Goal: Task Accomplishment & Management: Use online tool/utility

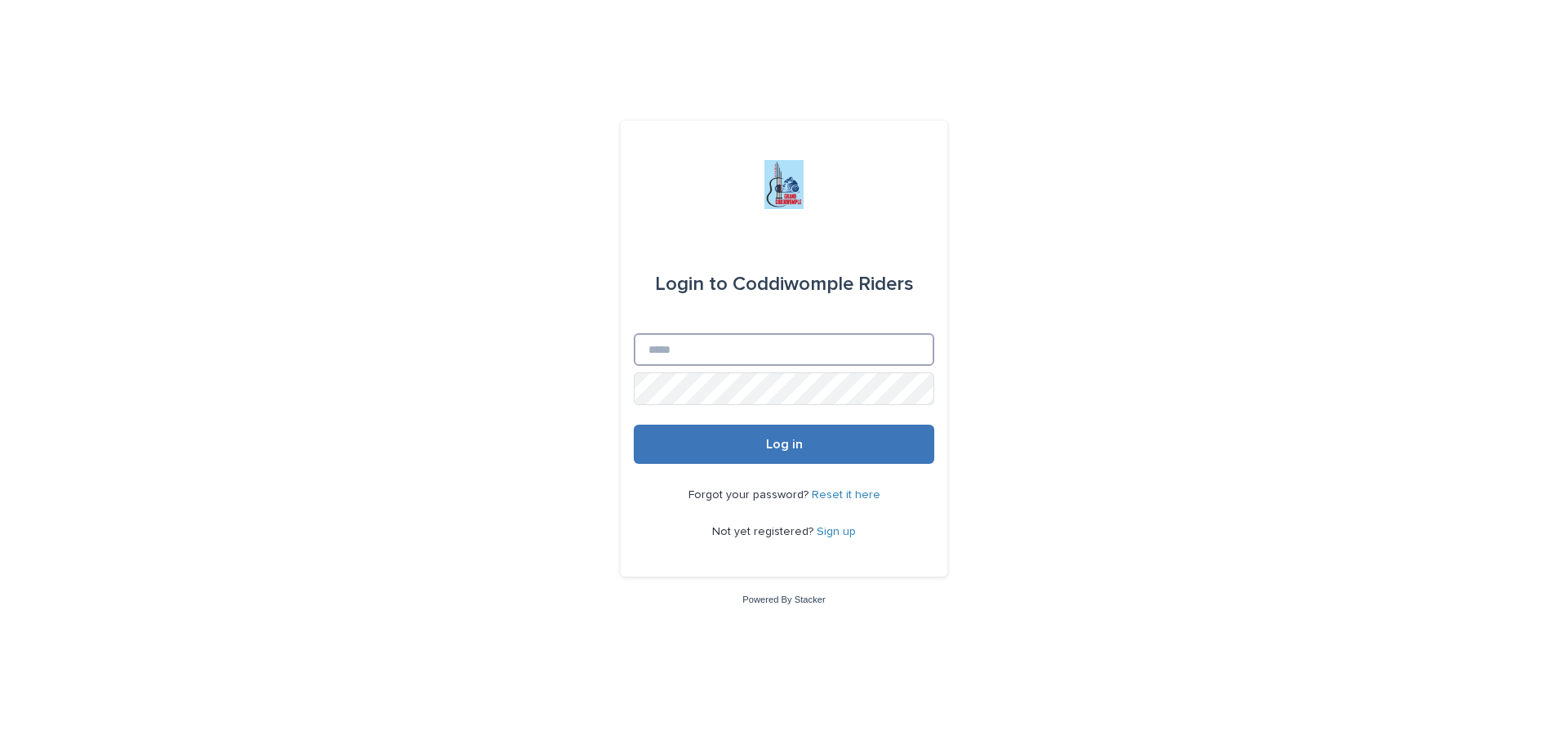
type input "**********"
click at [756, 443] on button "Log in" at bounding box center [784, 443] width 301 height 39
